Goal: Task Accomplishment & Management: Complete application form

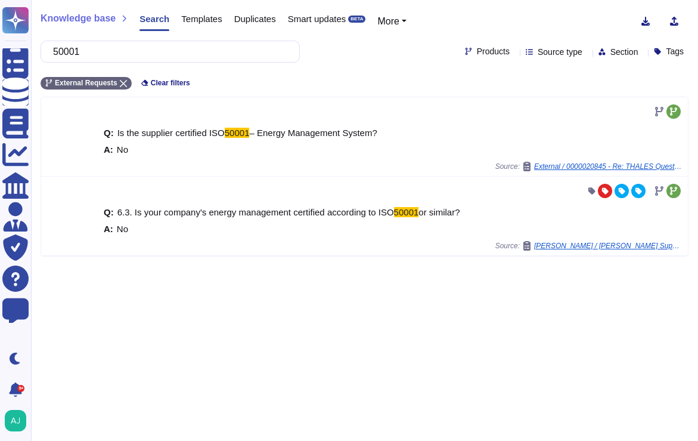
click at [33, 57] on div "Questionnaires" at bounding box center [33, 61] width 0 height 9
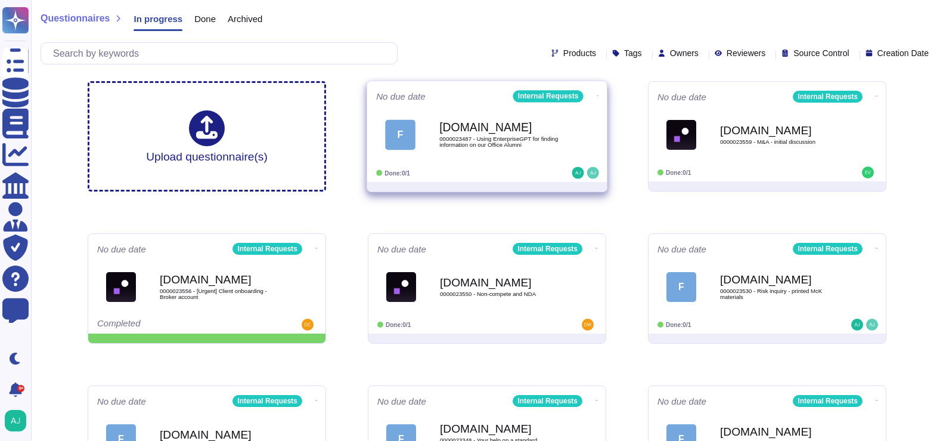
click at [519, 169] on div "Done: 0/1" at bounding box center [450, 173] width 148 height 12
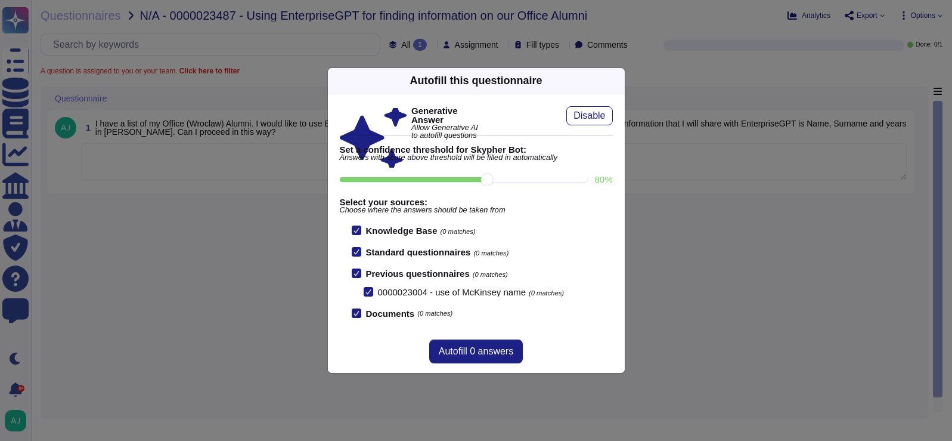
click at [212, 291] on div "Autofill this questionnaire Generative Answer Allow Generative AI to autofill q…" at bounding box center [476, 220] width 952 height 441
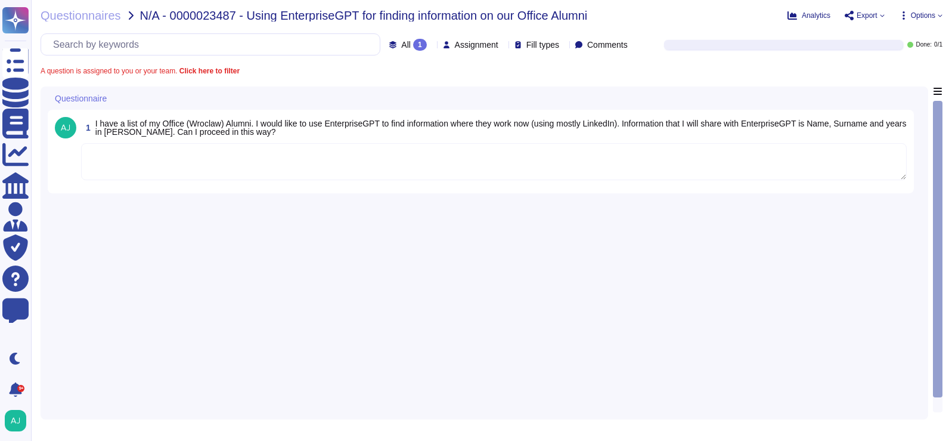
click at [343, 166] on textarea at bounding box center [494, 161] width 826 height 37
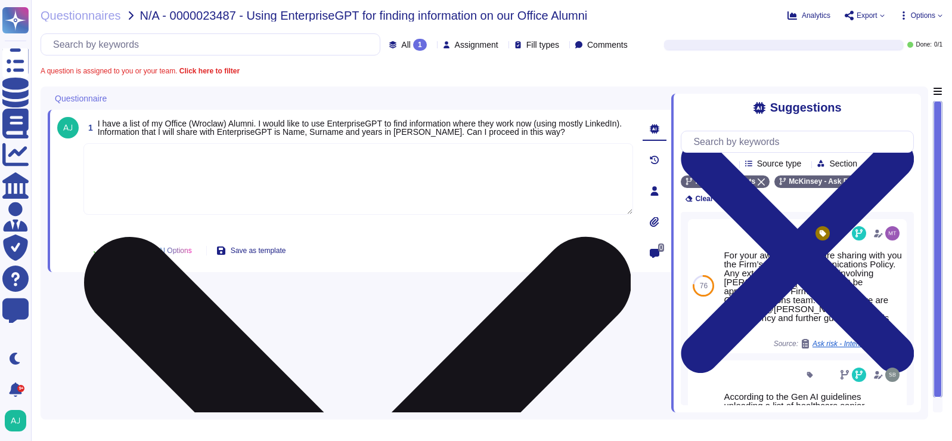
paste textarea "In this case you can use our Firm’s ChatGPT Enterprise to collect the alumni in…"
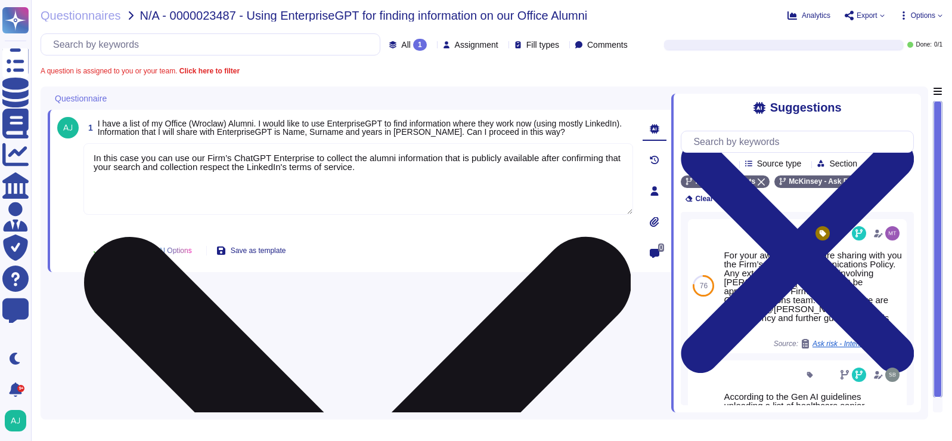
type textarea "In this case you can use our Firm’s ChatGPT Enterprise to collect the alumni in…"
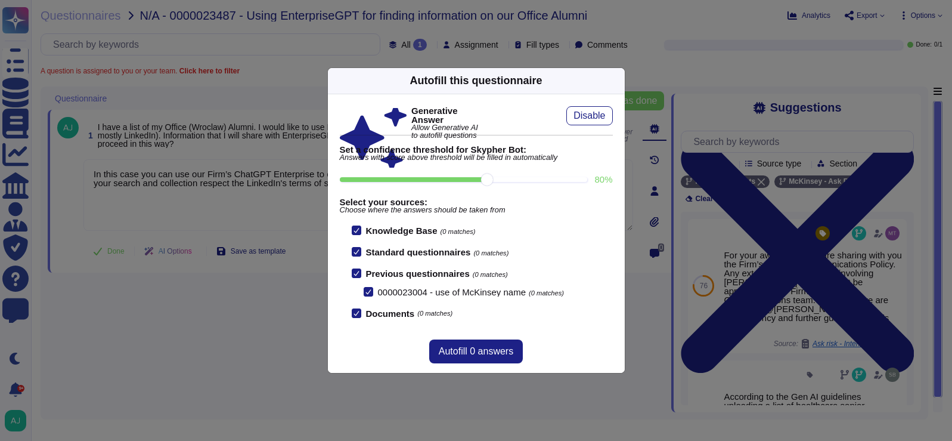
click at [231, 150] on div "Autofill this questionnaire Generative Answer Allow Generative AI to autofill q…" at bounding box center [476, 220] width 952 height 441
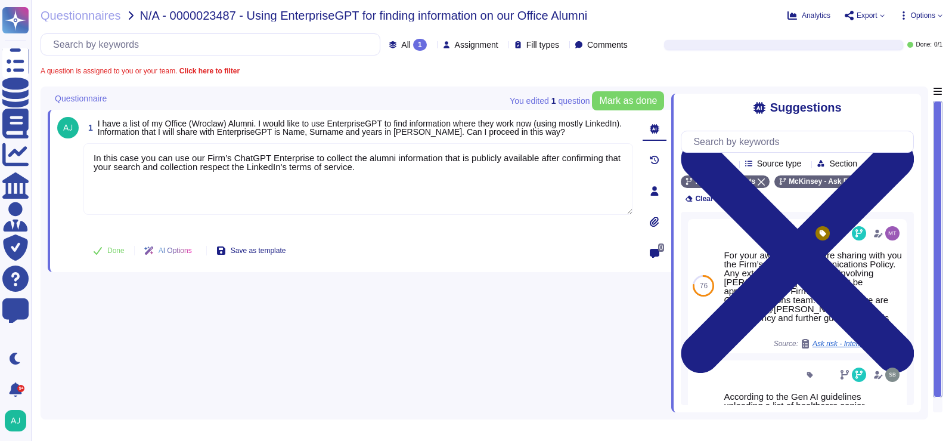
click at [107, 249] on span "Done" at bounding box center [115, 250] width 17 height 7
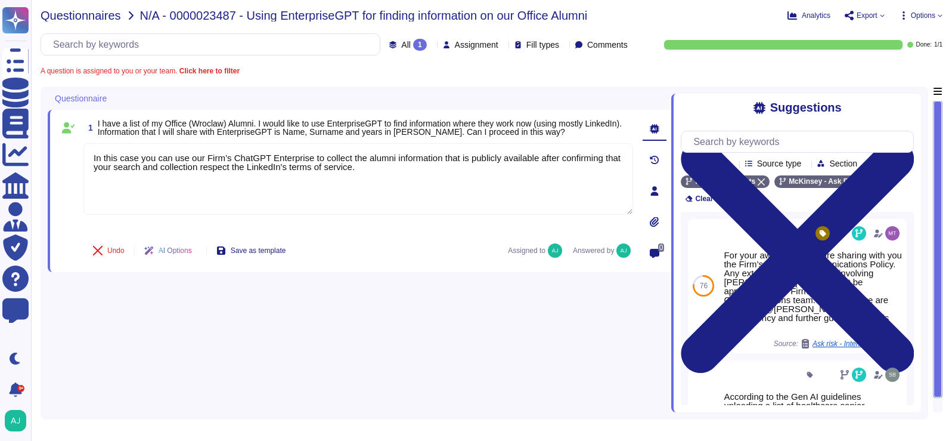
click at [82, 17] on span "Questionnaires" at bounding box center [81, 16] width 81 height 12
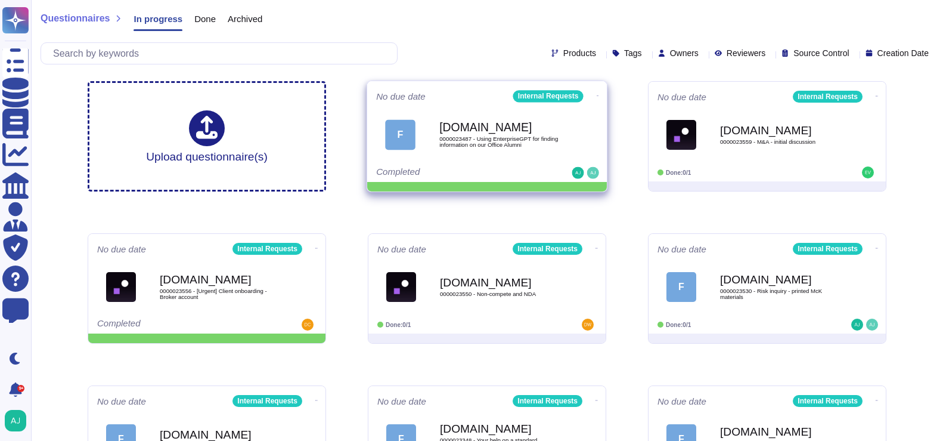
click at [597, 97] on icon at bounding box center [598, 95] width 2 height 3
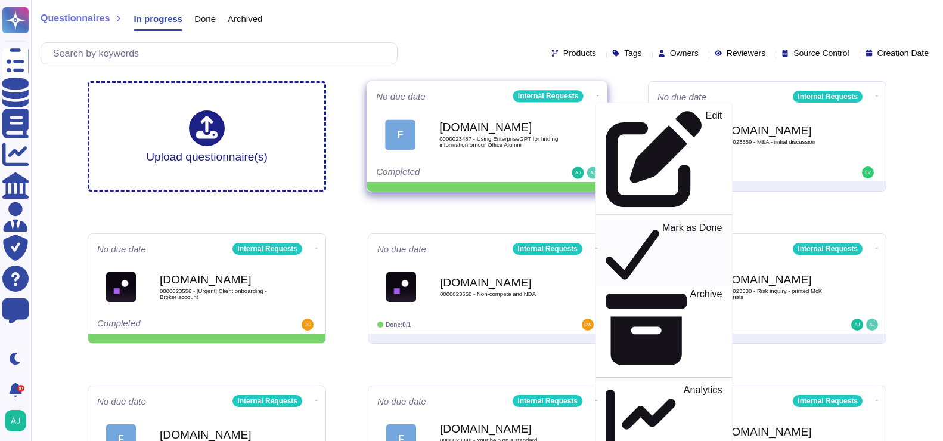
click at [662, 222] on p "Mark as Done" at bounding box center [692, 252] width 60 height 61
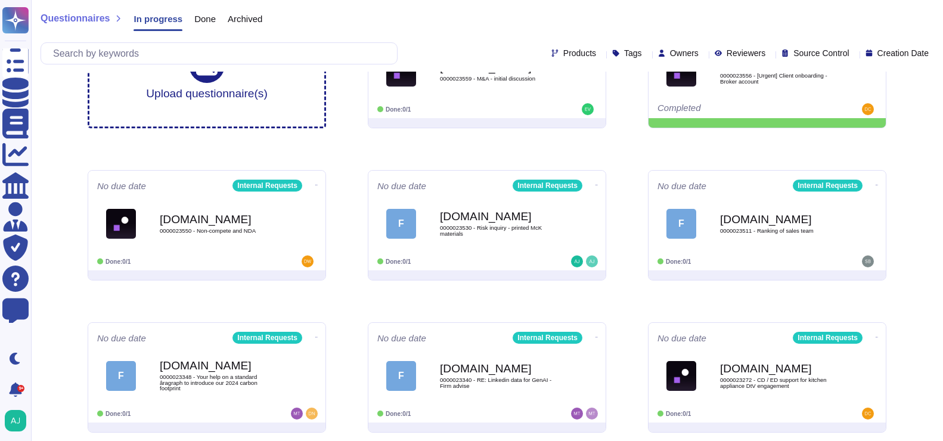
scroll to position [64, 0]
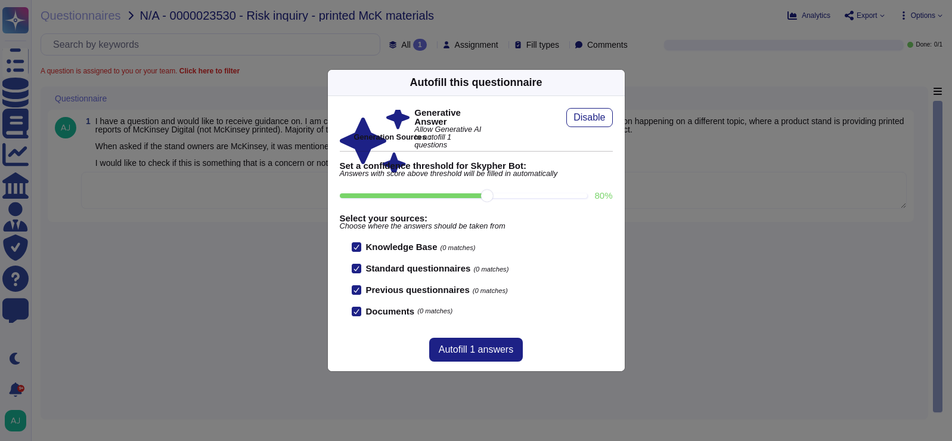
click at [163, 347] on div "Autofill this questionnaire Generative Answer Allow Generative AI to autofill 1…" at bounding box center [476, 220] width 952 height 441
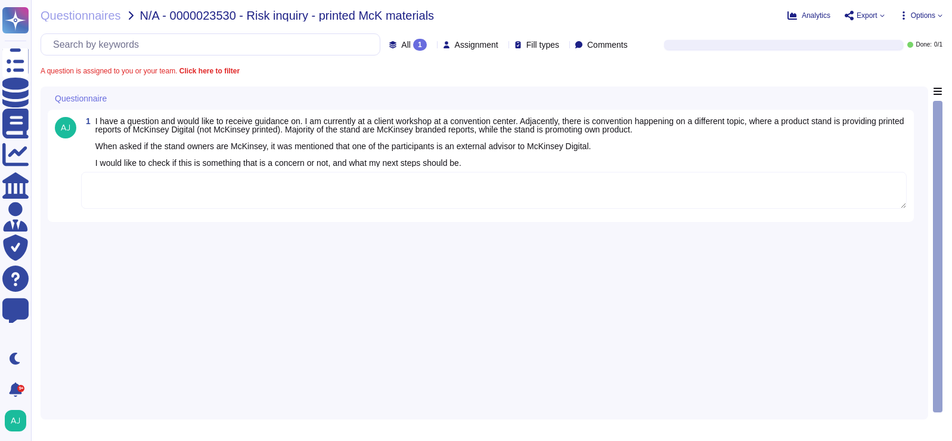
click at [168, 188] on textarea at bounding box center [494, 190] width 826 height 37
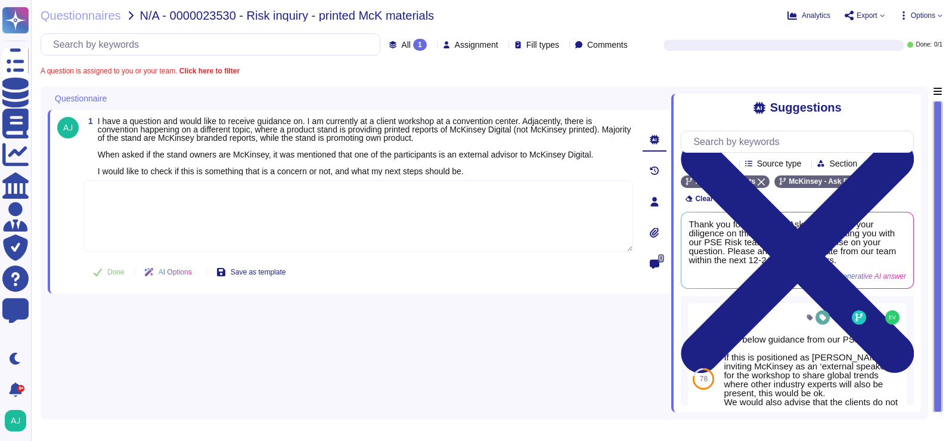
paste textarea "The situation is concerning indeed because of the potential unauthorized use of…"
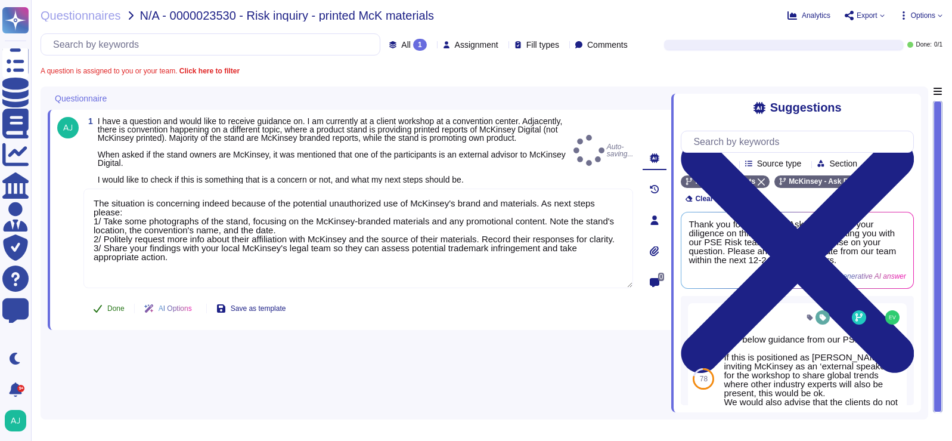
type textarea "The situation is concerning indeed because of the potential unauthorized use of…"
click at [107, 297] on div "1 I have a question and would like to receive guidance on. I am currently at a …" at bounding box center [345, 220] width 576 height 206
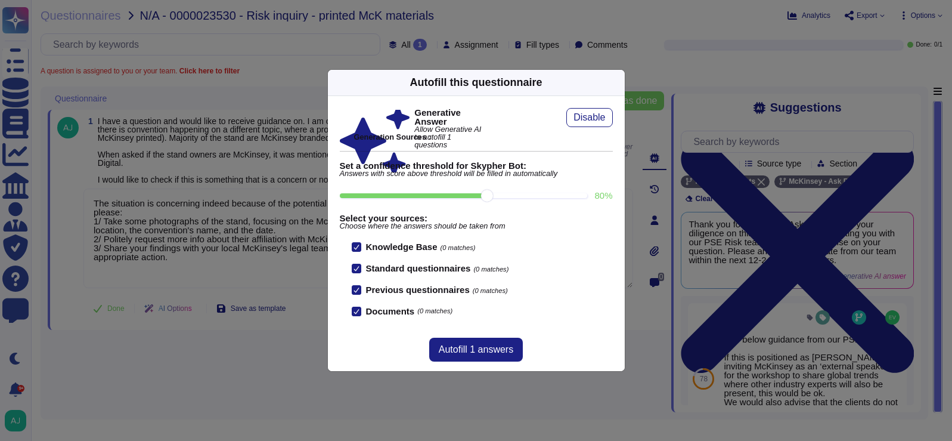
click at [308, 66] on div "Autofill this questionnaire Generative Answer Allow Generative AI to autofill 1…" at bounding box center [476, 220] width 952 height 441
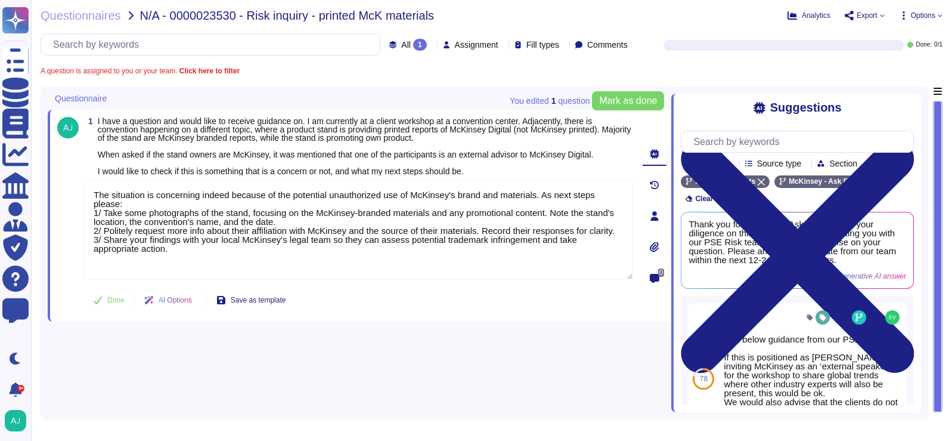
click at [117, 301] on span "Done" at bounding box center [115, 299] width 17 height 7
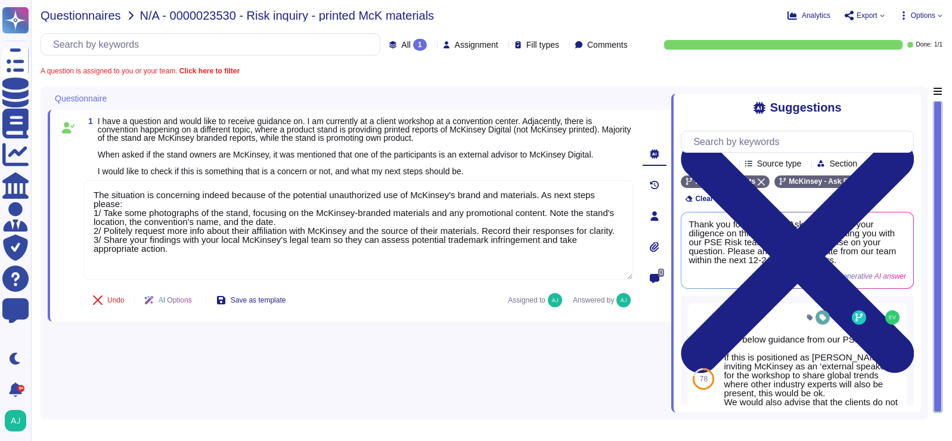
click at [73, 11] on span "Questionnaires" at bounding box center [81, 16] width 81 height 12
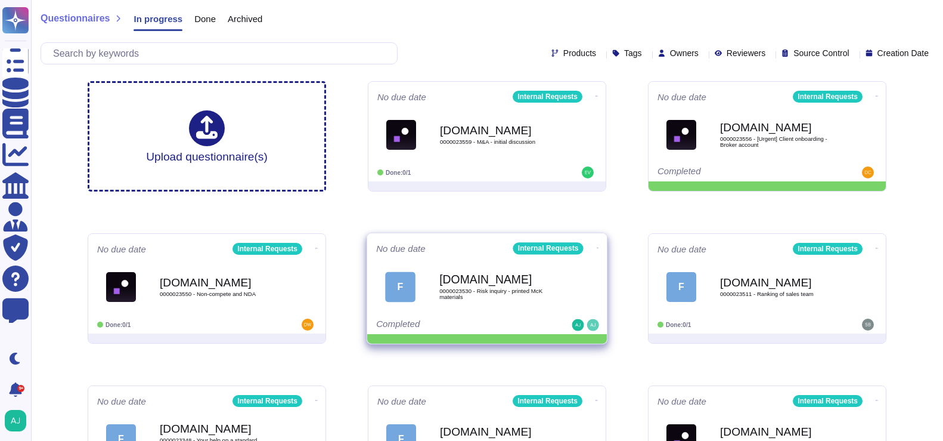
click at [597, 247] on icon at bounding box center [598, 247] width 2 height 1
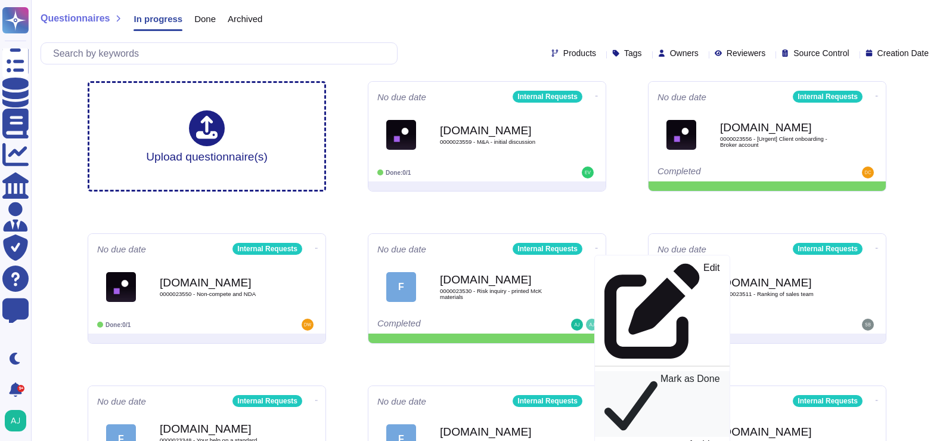
click at [661, 374] on p "Mark as Done" at bounding box center [691, 404] width 60 height 60
